Goal: Task Accomplishment & Management: Complete application form

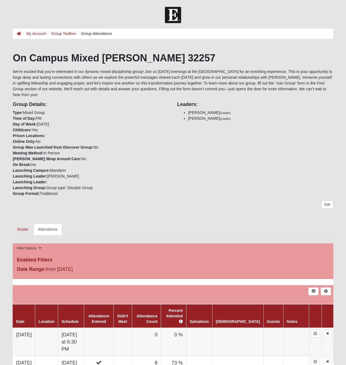
click at [53, 231] on link "Attendance" at bounding box center [48, 230] width 28 height 12
click at [51, 227] on link "Attendance" at bounding box center [48, 230] width 28 height 12
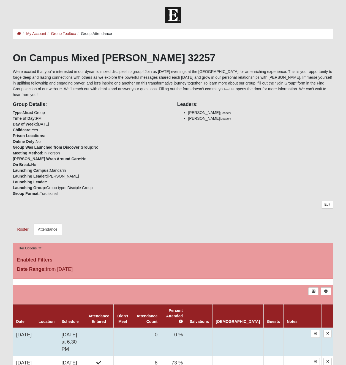
click at [113, 328] on td at bounding box center [98, 342] width 29 height 28
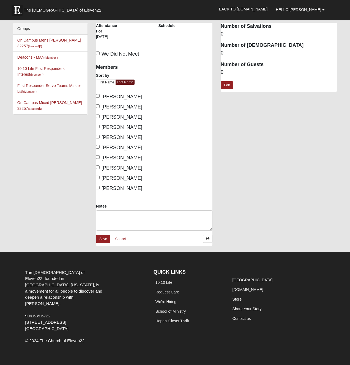
click at [97, 159] on label "[PERSON_NAME]" at bounding box center [119, 157] width 46 height 7
click at [97, 159] on input "[PERSON_NAME]" at bounding box center [98, 157] width 4 height 4
checkbox input "true"
click at [99, 148] on input "[PERSON_NAME]" at bounding box center [98, 147] width 4 height 4
checkbox input "true"
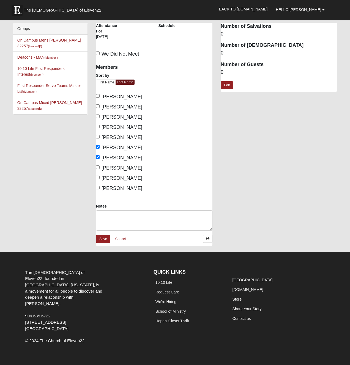
click at [99, 140] on label "[PERSON_NAME]" at bounding box center [119, 137] width 46 height 7
click at [99, 138] on input "[PERSON_NAME]" at bounding box center [98, 137] width 4 height 4
checkbox input "true"
click at [97, 127] on input "[PERSON_NAME]" at bounding box center [98, 127] width 4 height 4
checkbox input "true"
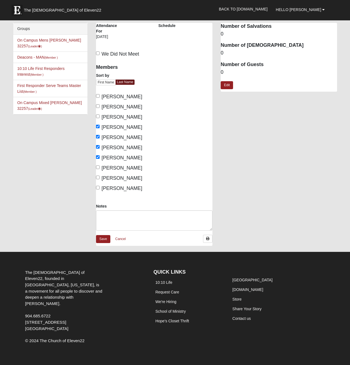
click at [100, 178] on label "[PERSON_NAME]" at bounding box center [119, 178] width 46 height 7
click at [100, 178] on input "[PERSON_NAME]" at bounding box center [98, 178] width 4 height 4
checkbox input "true"
click at [99, 186] on input "[PERSON_NAME]" at bounding box center [98, 188] width 4 height 4
checkbox input "true"
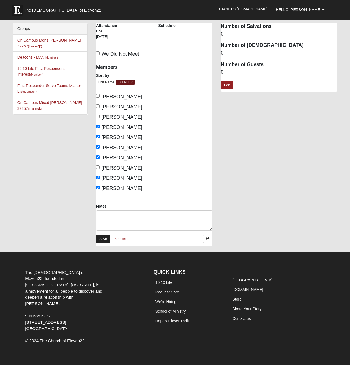
click at [102, 236] on link "Save" at bounding box center [103, 239] width 14 height 8
